Goal: Information Seeking & Learning: Learn about a topic

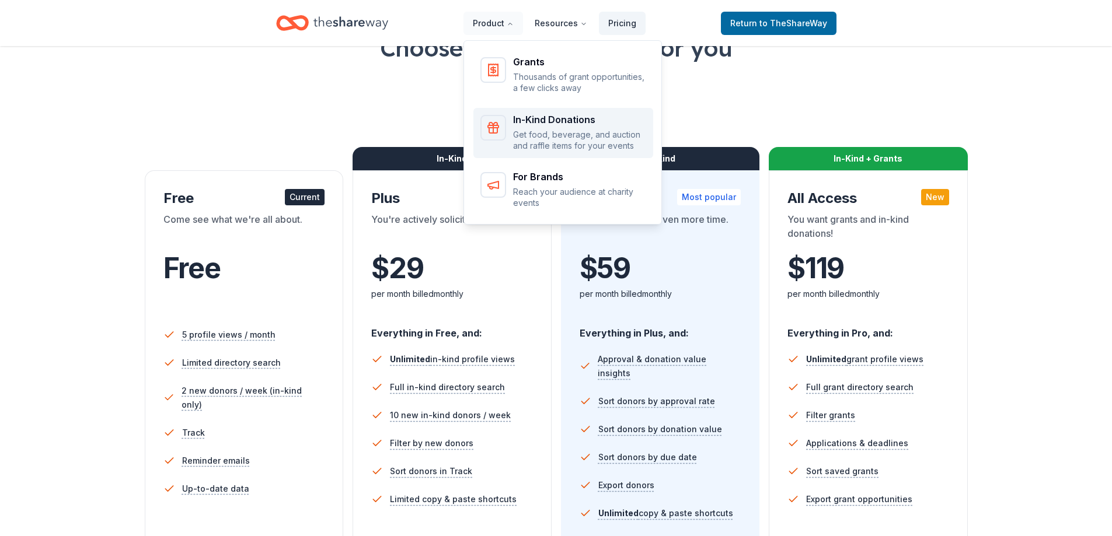
scroll to position [117, 0]
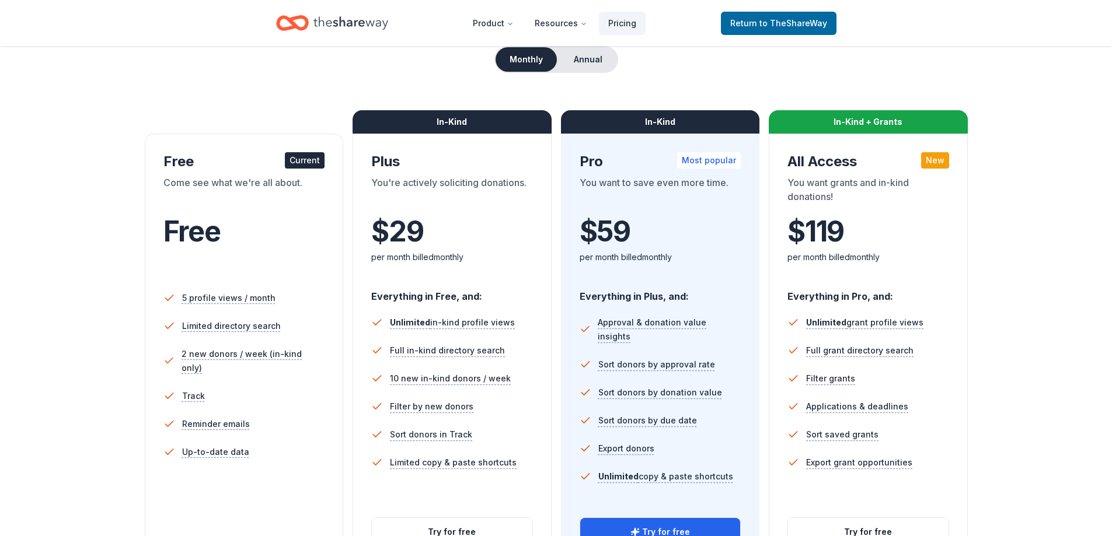
click at [466, 263] on div "per month billed monthly" at bounding box center [452, 257] width 162 height 14
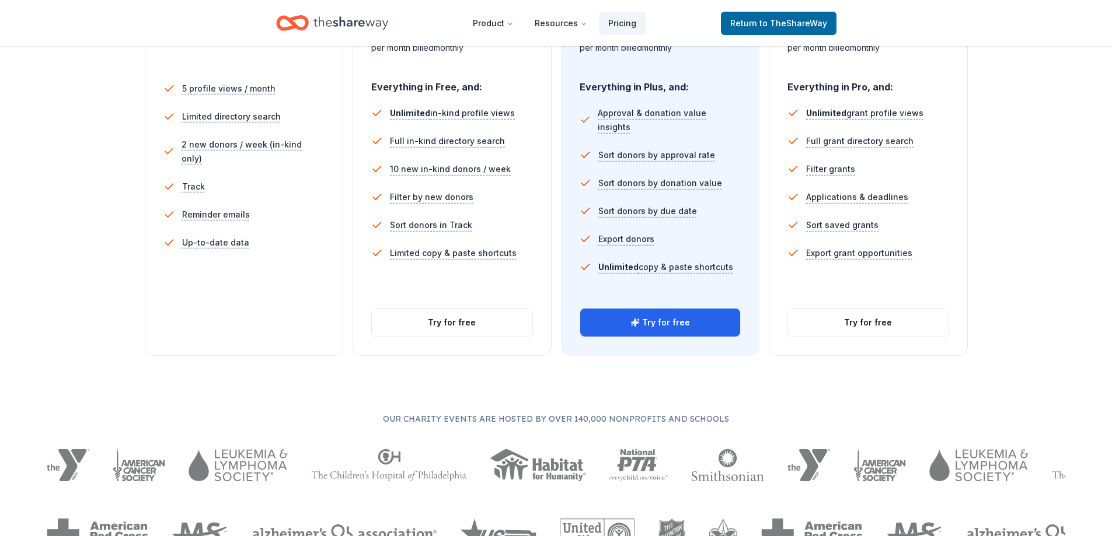
scroll to position [350, 0]
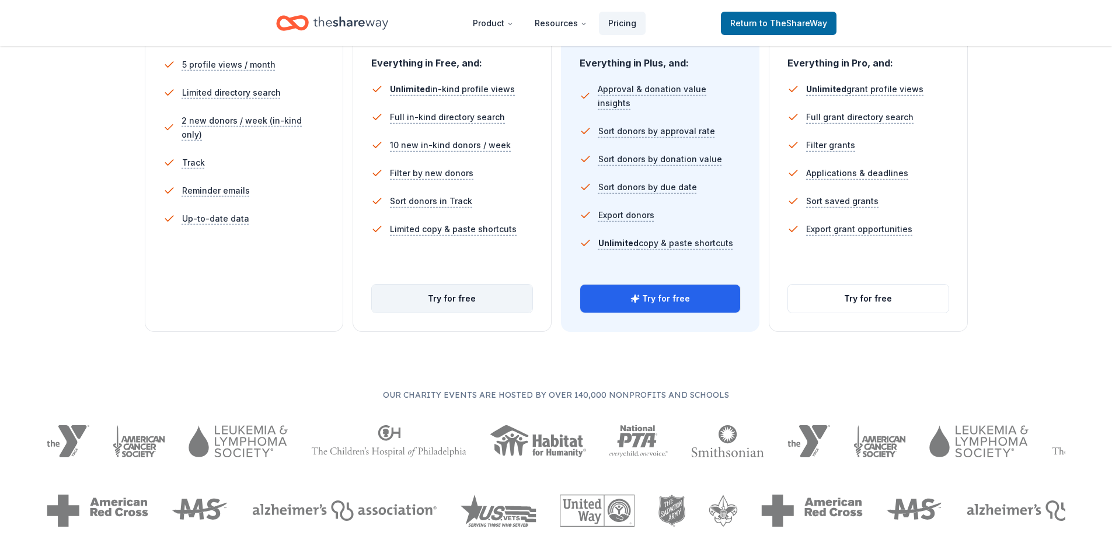
click at [470, 306] on button "Try for free" at bounding box center [452, 299] width 160 height 28
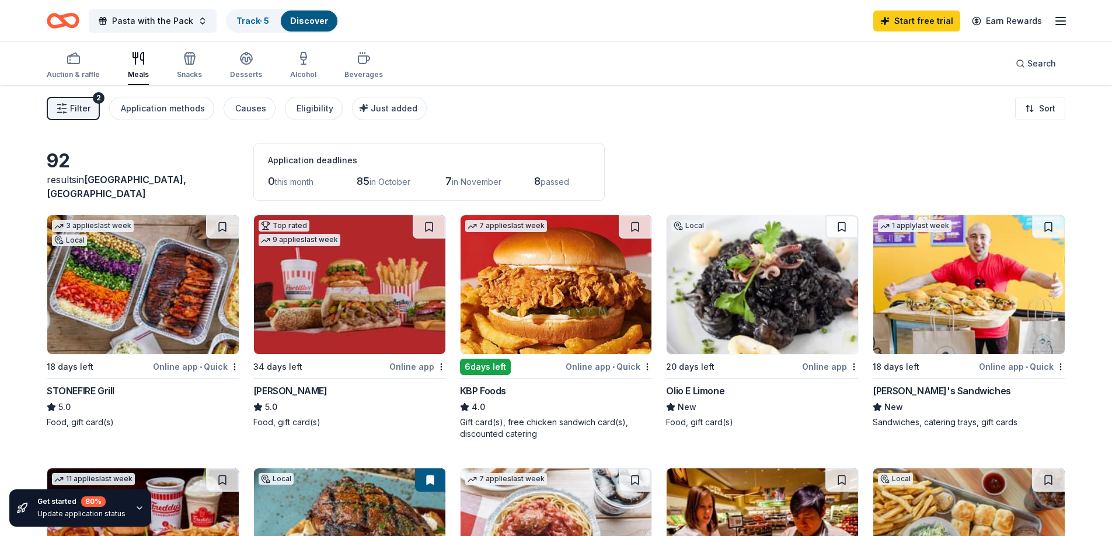
click at [576, 259] on img at bounding box center [555, 284] width 191 height 139
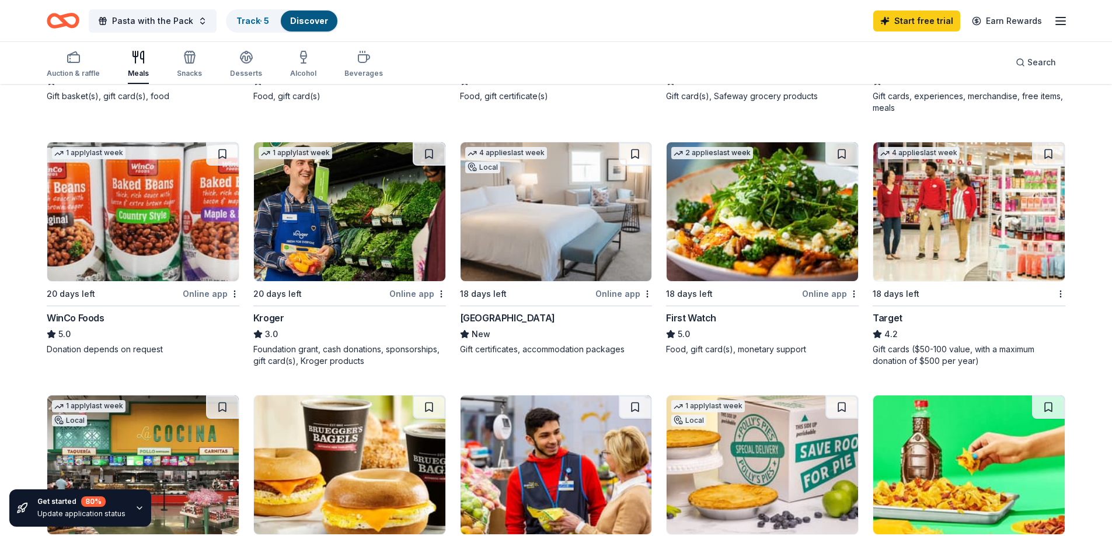
scroll to position [584, 0]
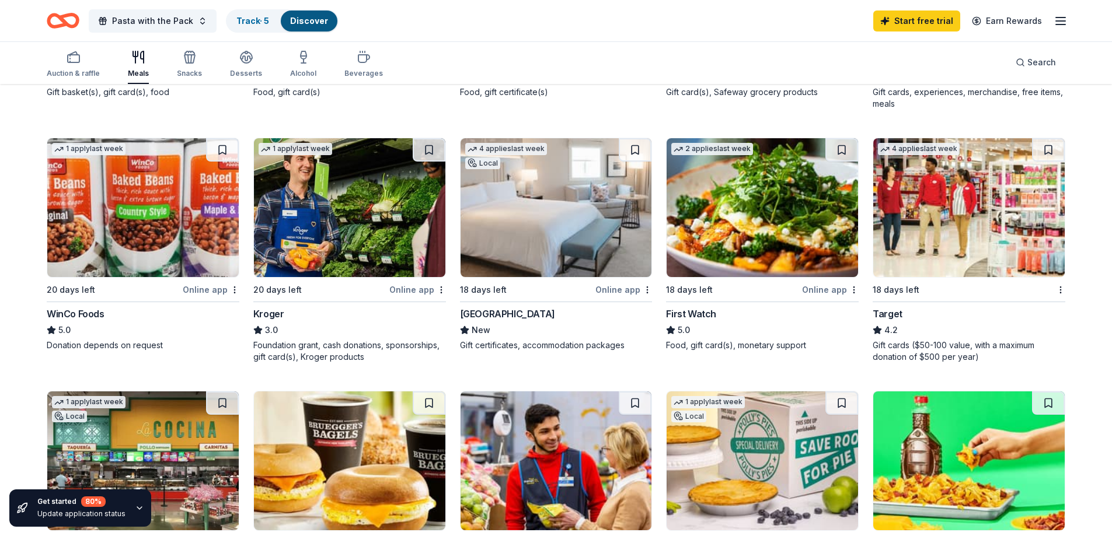
click at [598, 288] on div "Online app" at bounding box center [623, 289] width 57 height 15
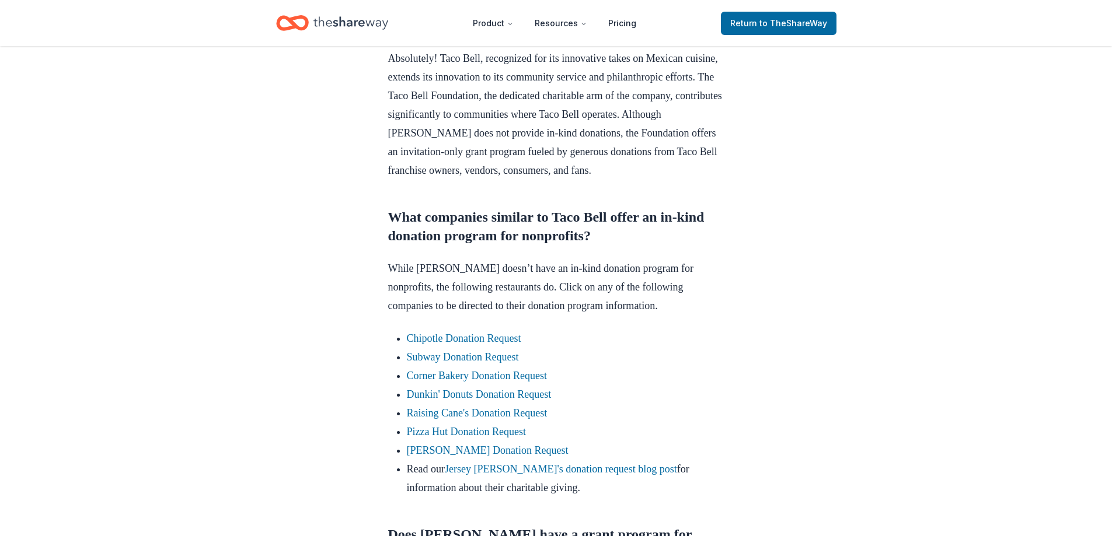
scroll to position [584, 0]
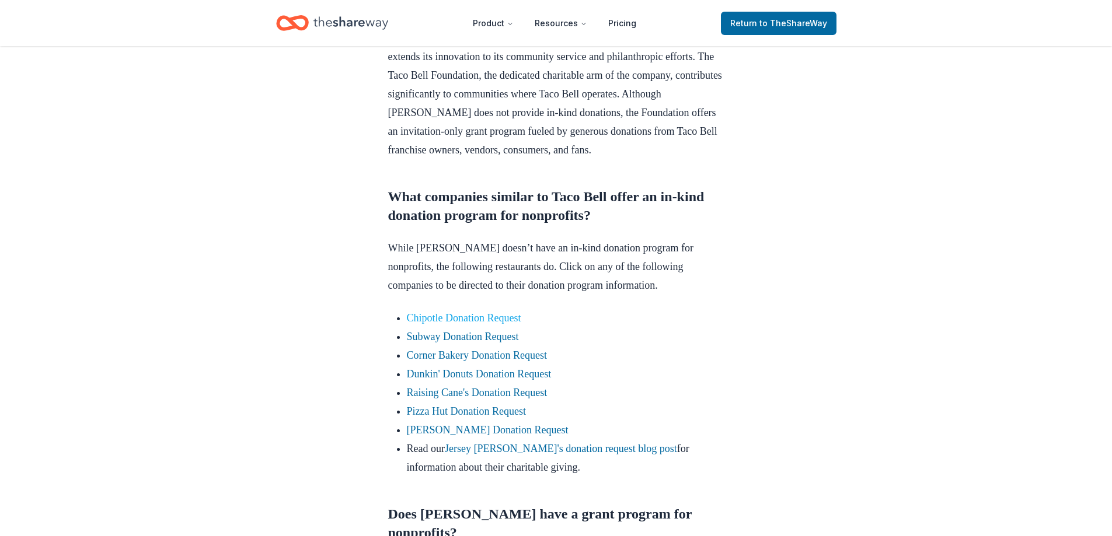
click at [447, 324] on link "Chipotle Donation Request" at bounding box center [464, 318] width 114 height 12
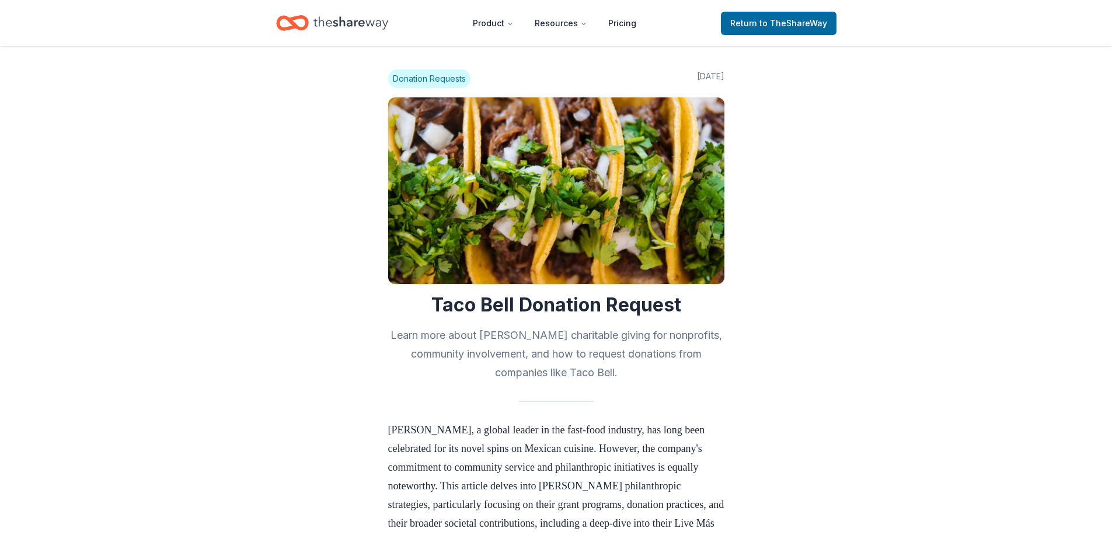
scroll to position [584, 0]
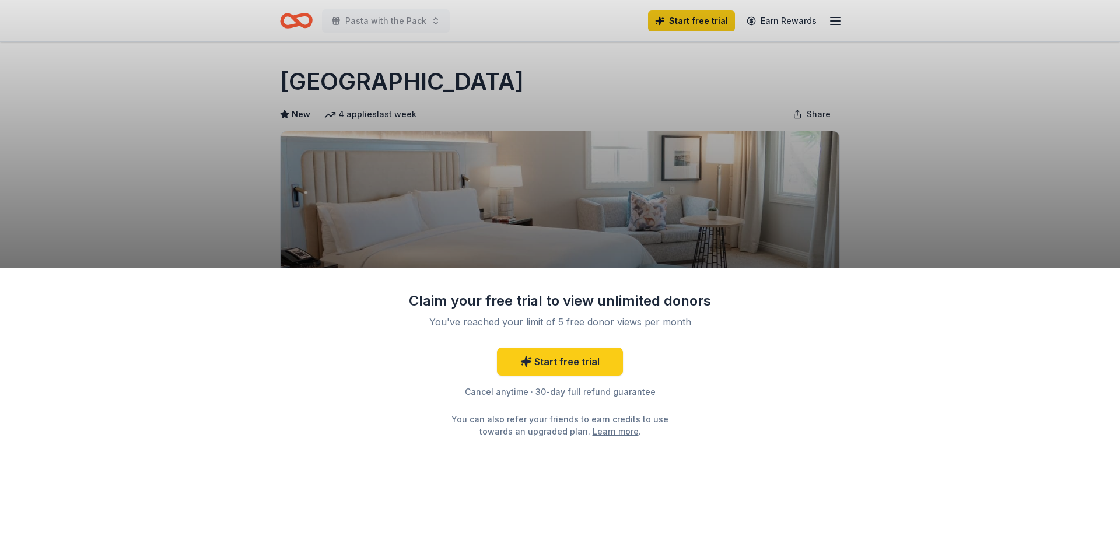
click at [941, 294] on div "Claim your free trial to view unlimited donors You've reached your limit of 5 f…" at bounding box center [560, 402] width 1120 height 268
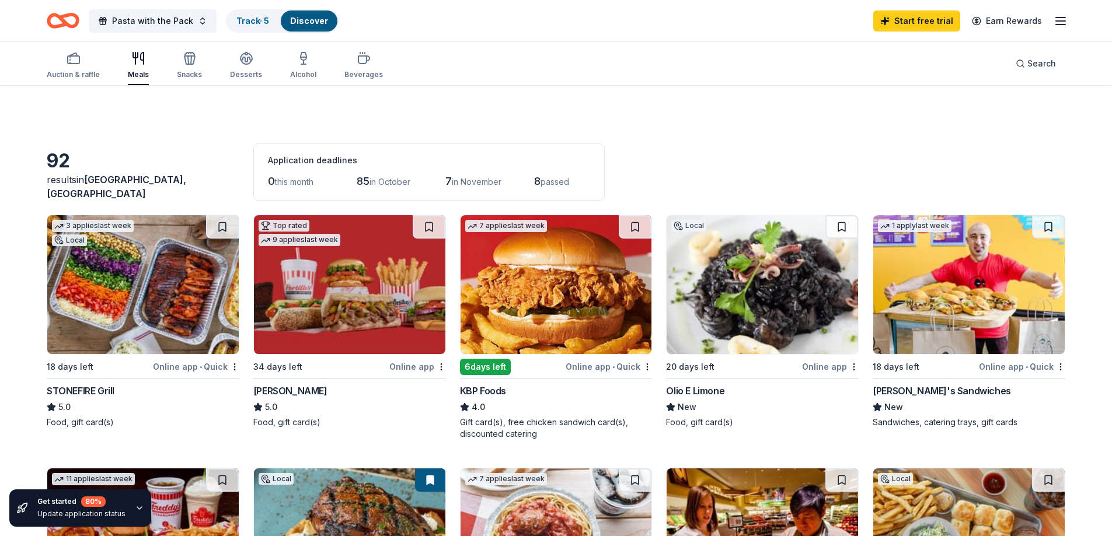
scroll to position [584, 0]
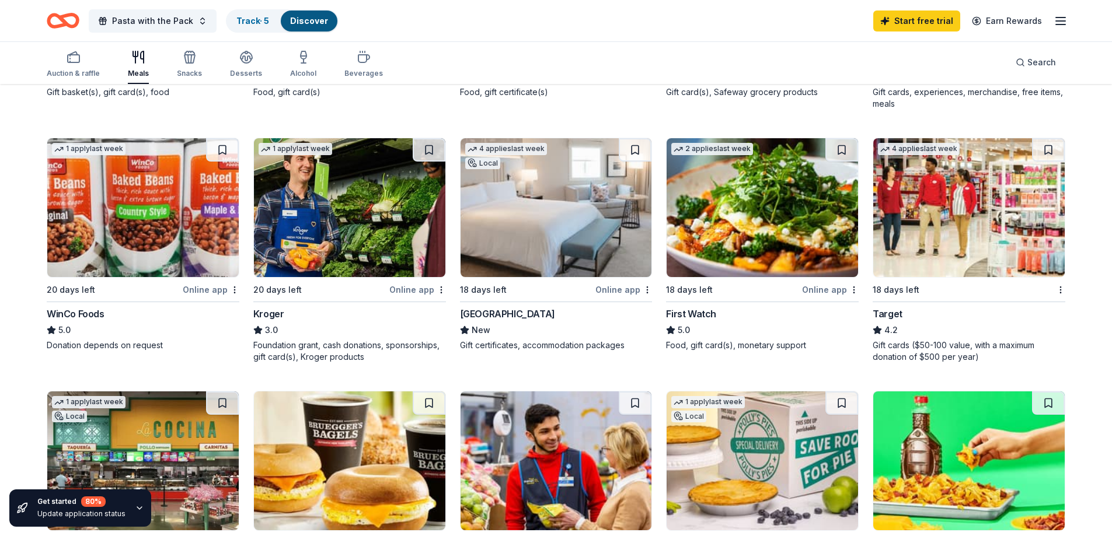
click at [951, 163] on img at bounding box center [968, 207] width 191 height 139
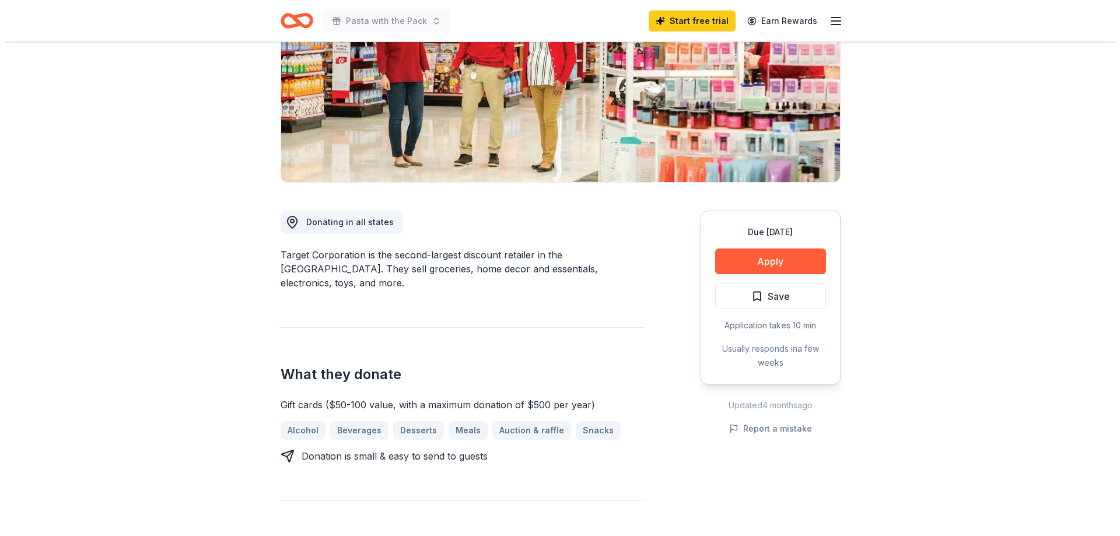
scroll to position [175, 0]
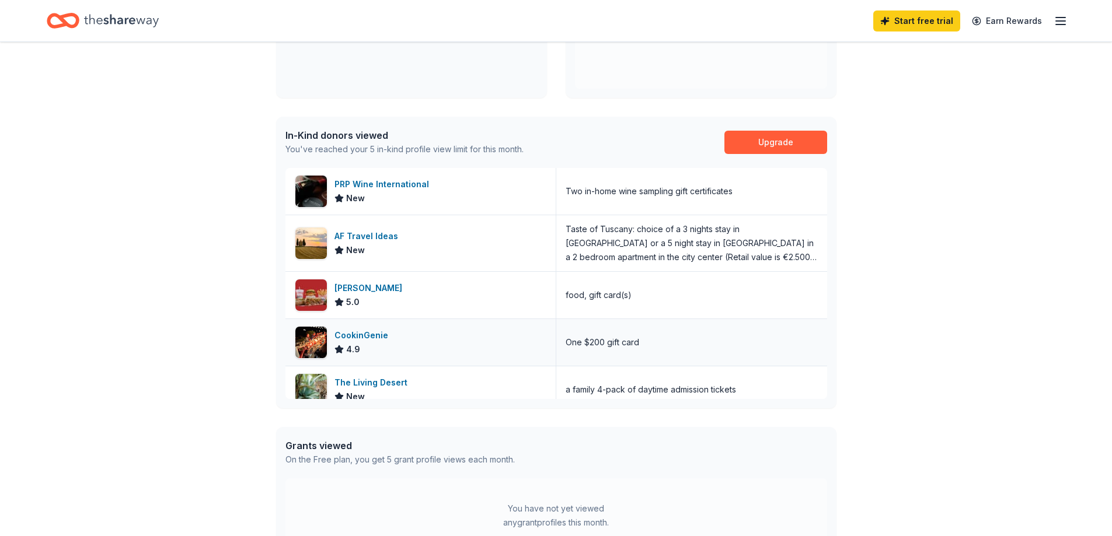
click at [616, 348] on div "One $200 gift card" at bounding box center [602, 343] width 74 height 14
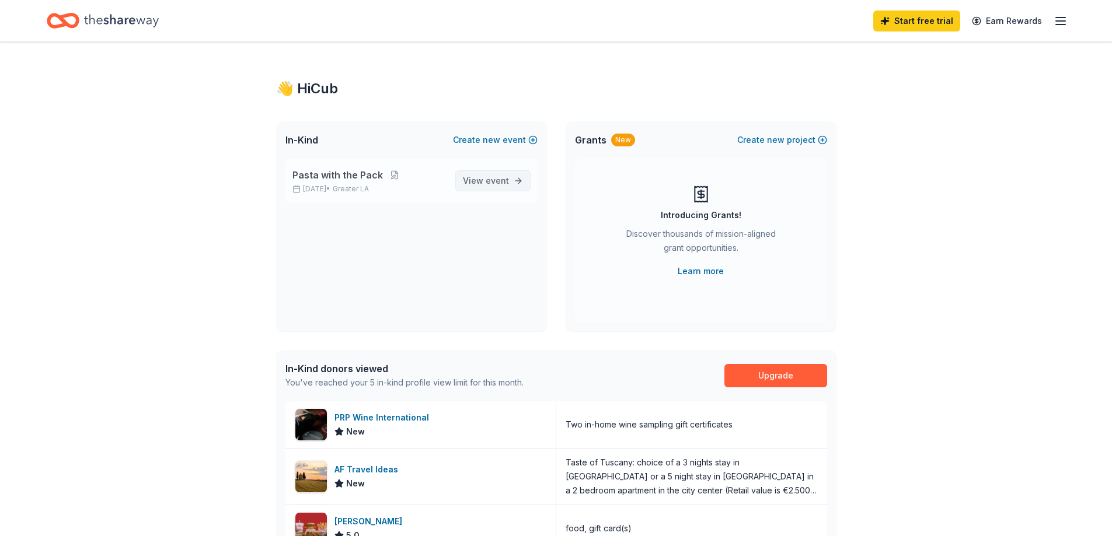
click at [472, 183] on span "View event" at bounding box center [486, 181] width 46 height 14
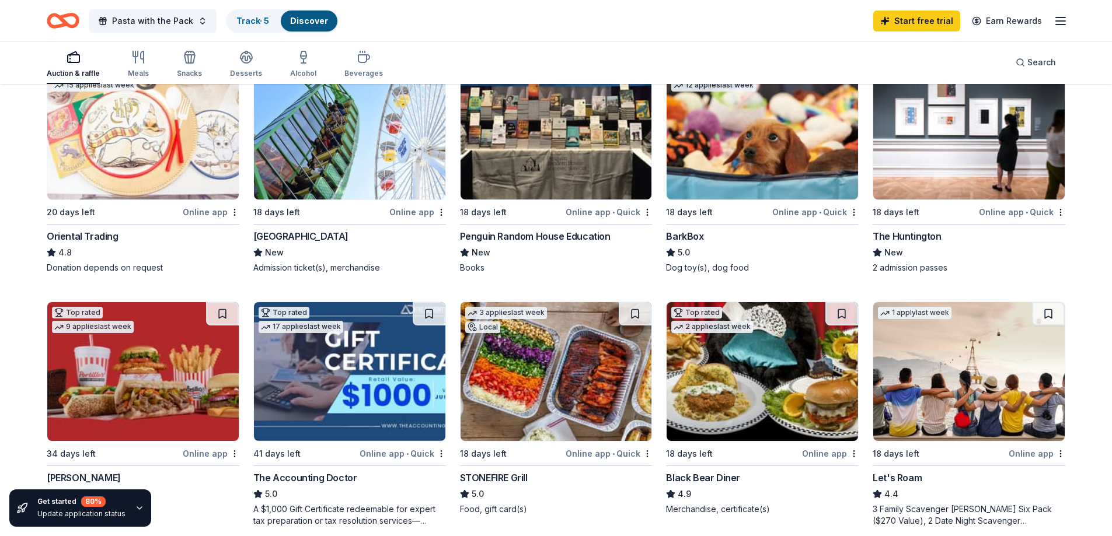
scroll to position [408, 0]
click at [746, 159] on img at bounding box center [761, 129] width 191 height 139
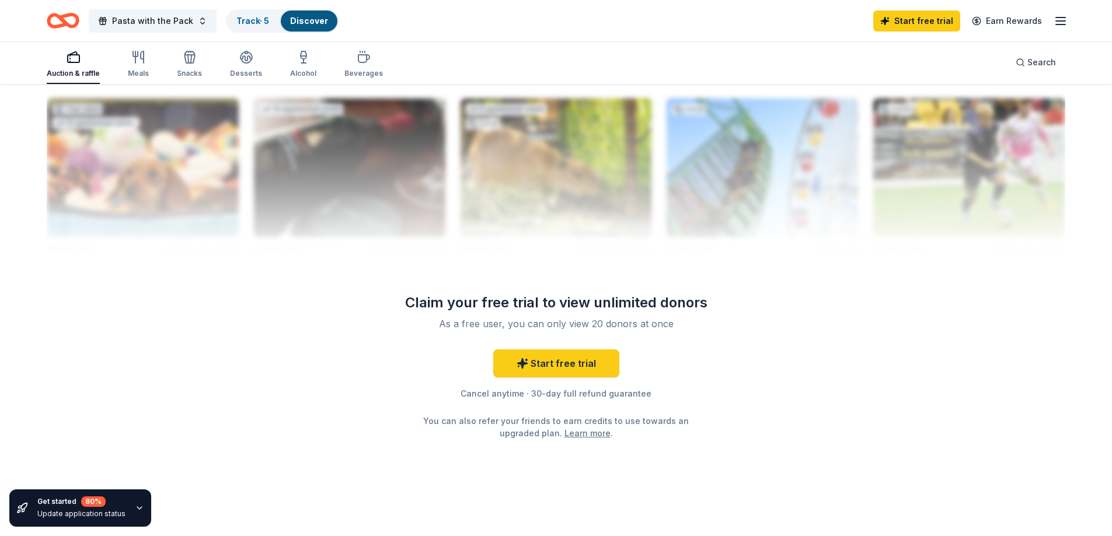
scroll to position [1148, 0]
